Goal: Check status: Check status

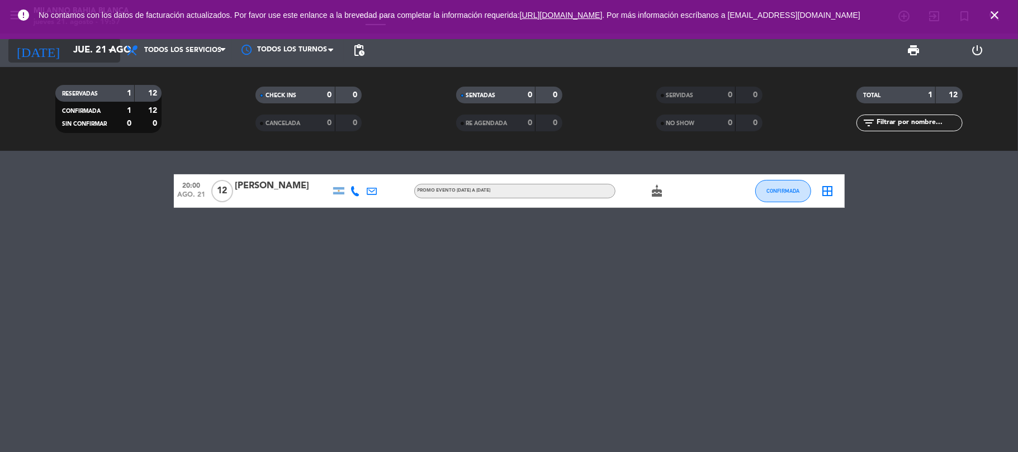
click at [92, 56] on input "jue. 21 ago." at bounding box center [128, 51] width 121 height 22
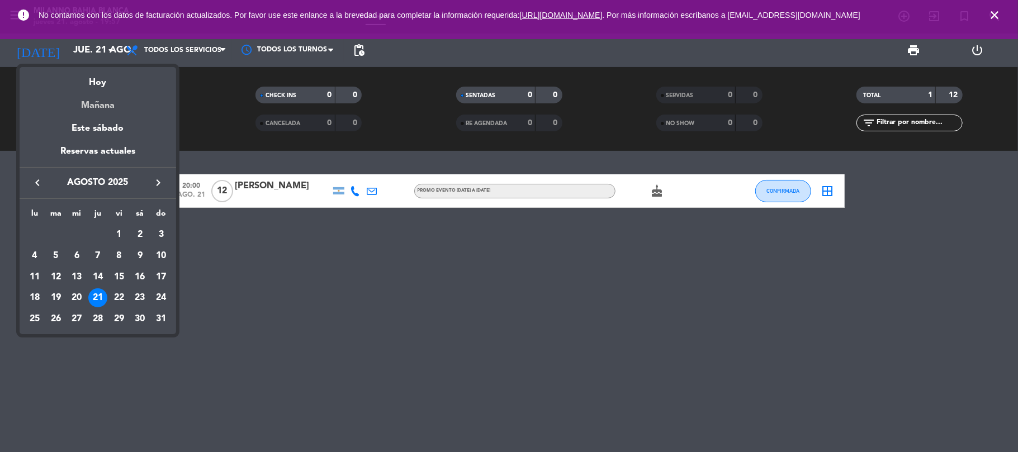
click at [94, 95] on div "Mañana" at bounding box center [98, 101] width 157 height 23
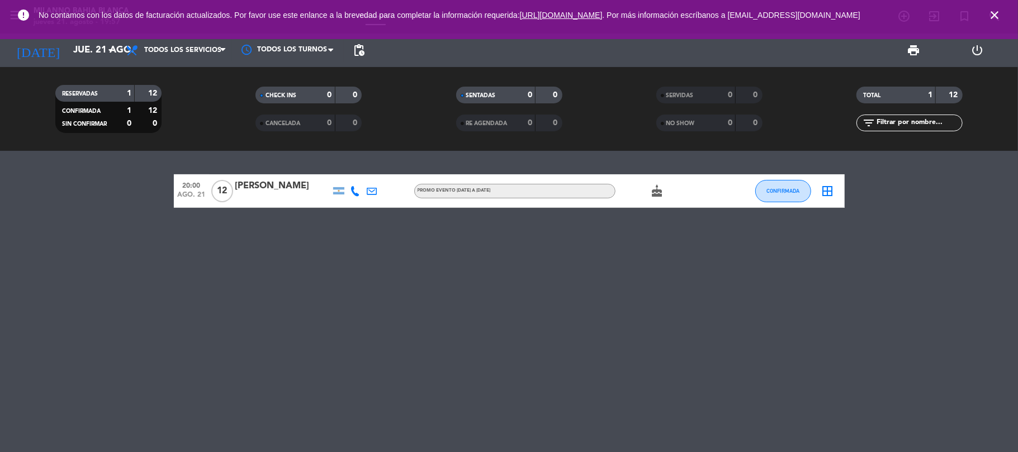
type input "vie. 22 ago."
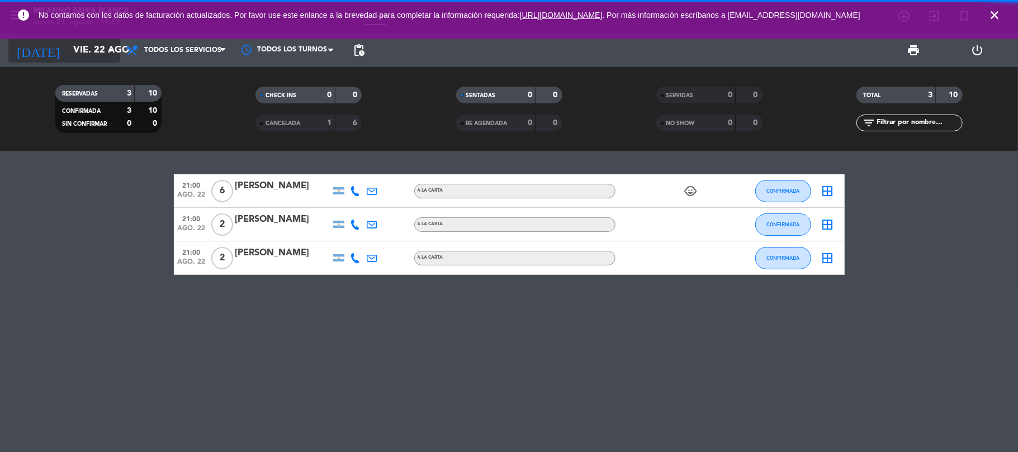
click at [107, 49] on icon "arrow_drop_down" at bounding box center [110, 50] width 13 height 13
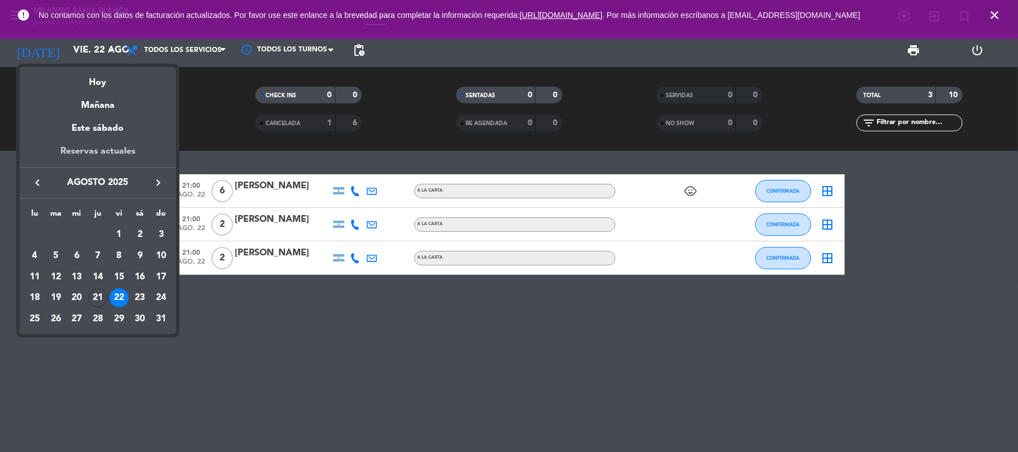
click at [120, 164] on div "Reservas actuales" at bounding box center [98, 155] width 157 height 23
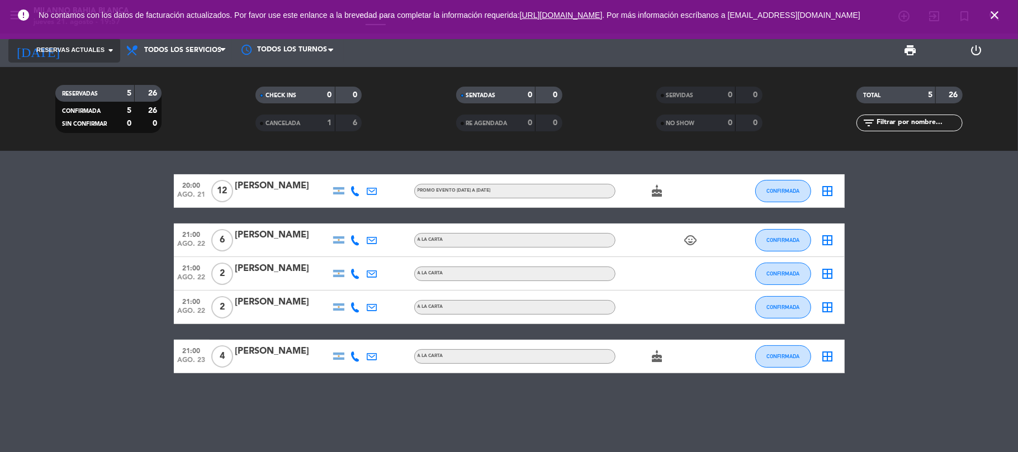
click at [94, 50] on span "Reservas actuales" at bounding box center [70, 50] width 68 height 10
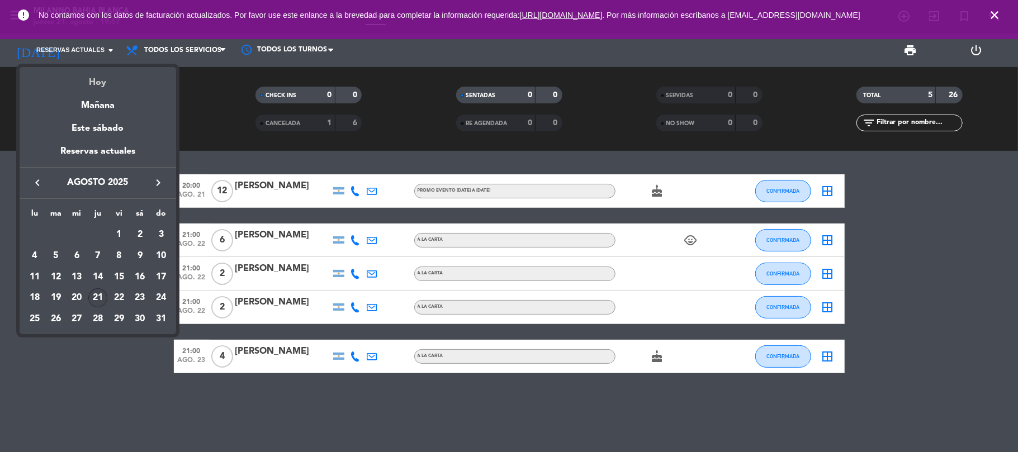
click at [85, 81] on div "Hoy" at bounding box center [98, 78] width 157 height 23
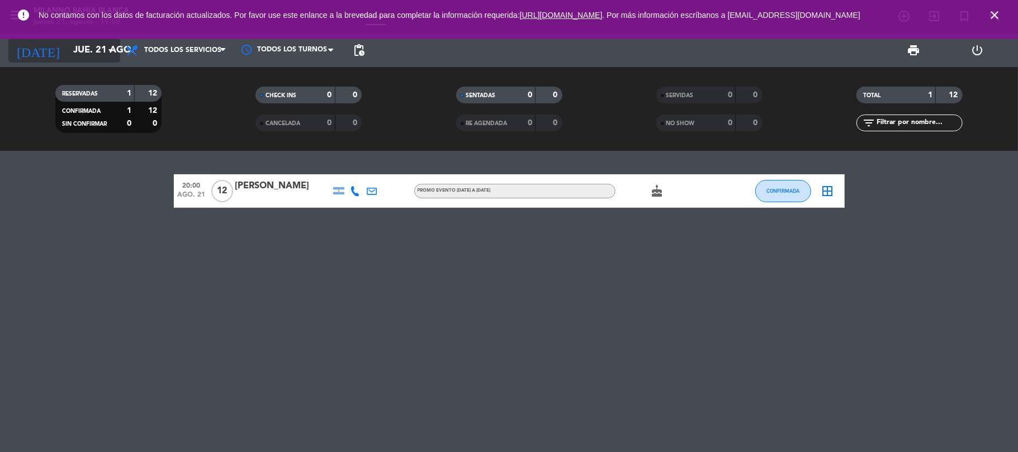
click at [77, 50] on input "jue. 21 ago." at bounding box center [128, 51] width 121 height 22
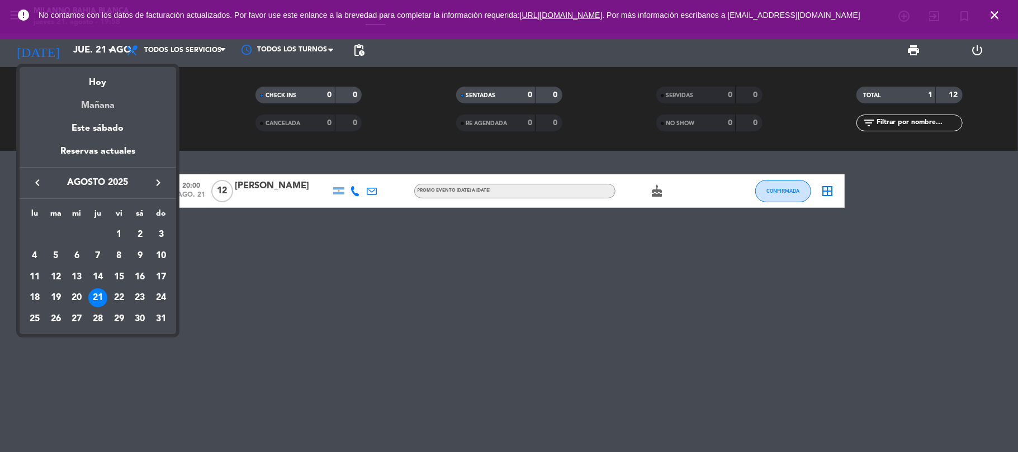
click at [95, 101] on div "Mañana" at bounding box center [98, 101] width 157 height 23
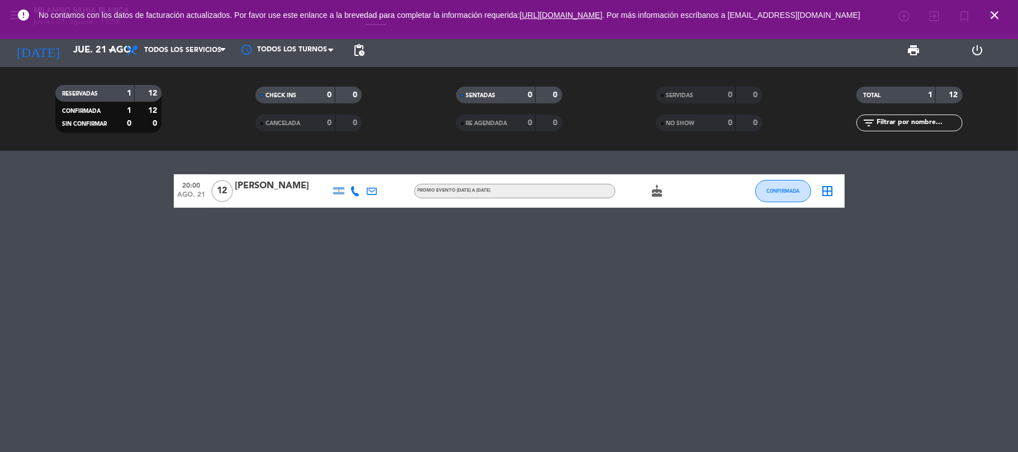
type input "vie. 22 ago."
